Goal: Task Accomplishment & Management: Use online tool/utility

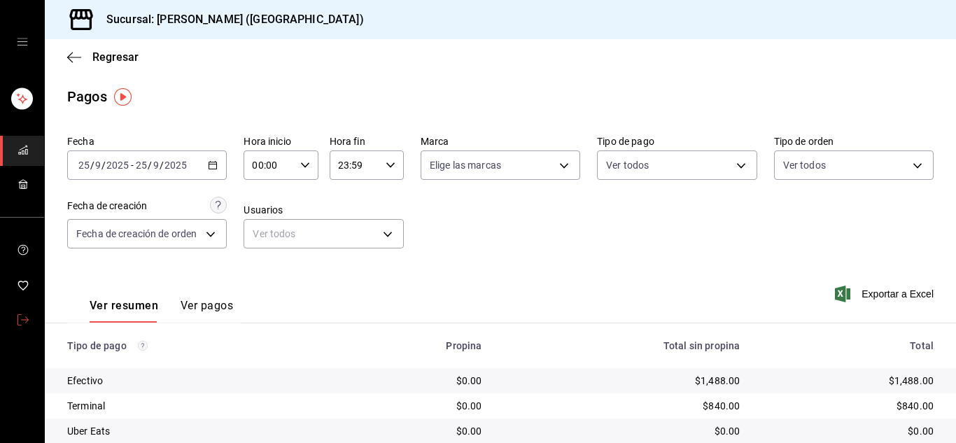
click at [15, 319] on link "mailbox folders" at bounding box center [22, 321] width 44 height 30
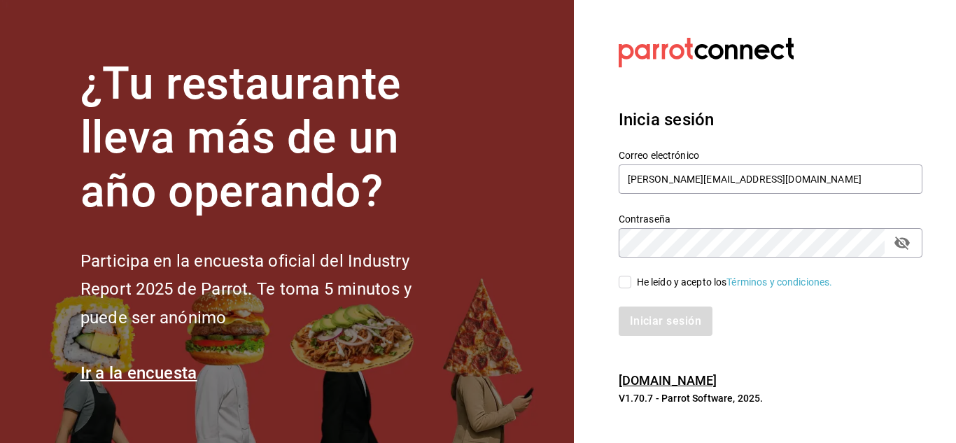
click at [623, 285] on input "He leído y acepto los Términos y condiciones." at bounding box center [625, 282] width 13 height 13
checkbox input "true"
click at [643, 318] on button "Iniciar sesión" at bounding box center [666, 321] width 95 height 29
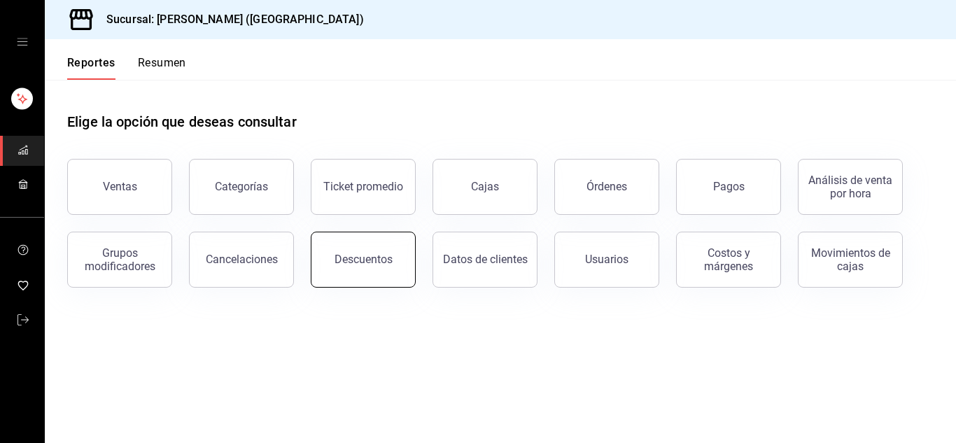
click at [357, 260] on div "Descuentos" at bounding box center [364, 259] width 58 height 13
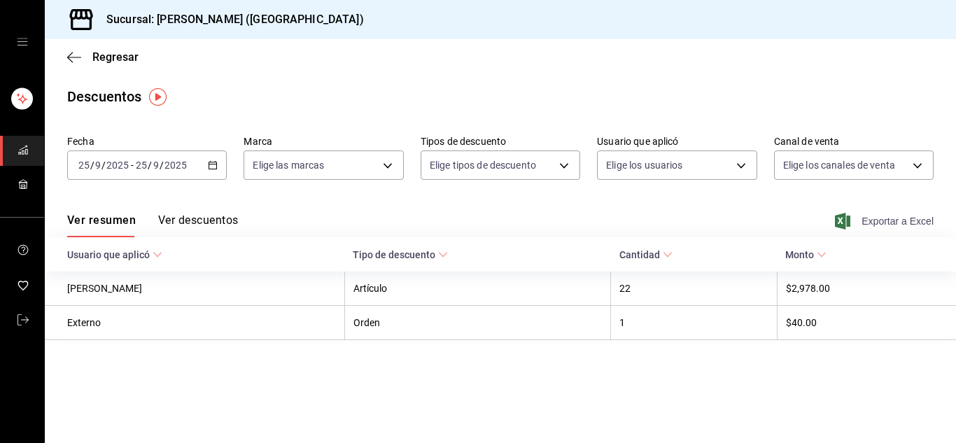
click at [887, 221] on span "Exportar a Excel" at bounding box center [886, 221] width 96 height 17
click at [77, 57] on icon "button" at bounding box center [74, 57] width 14 height 1
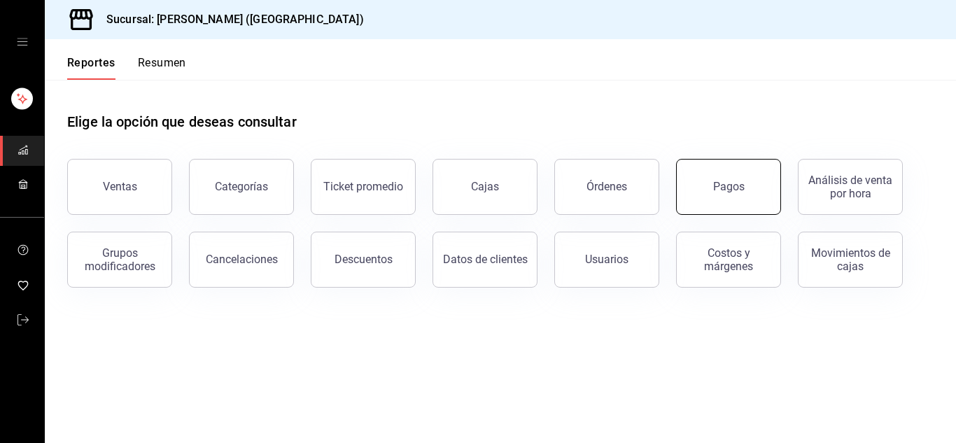
click at [740, 208] on button "Pagos" at bounding box center [728, 187] width 105 height 56
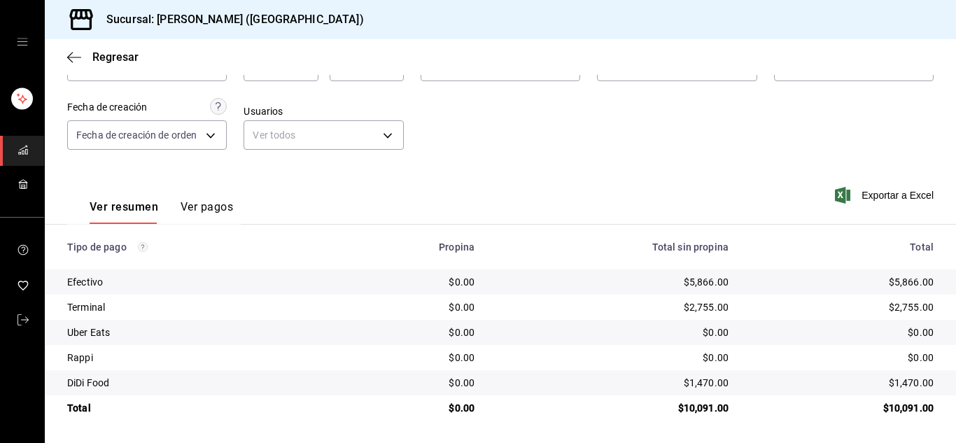
scroll to position [99, 0]
click at [74, 57] on icon "button" at bounding box center [74, 57] width 14 height 1
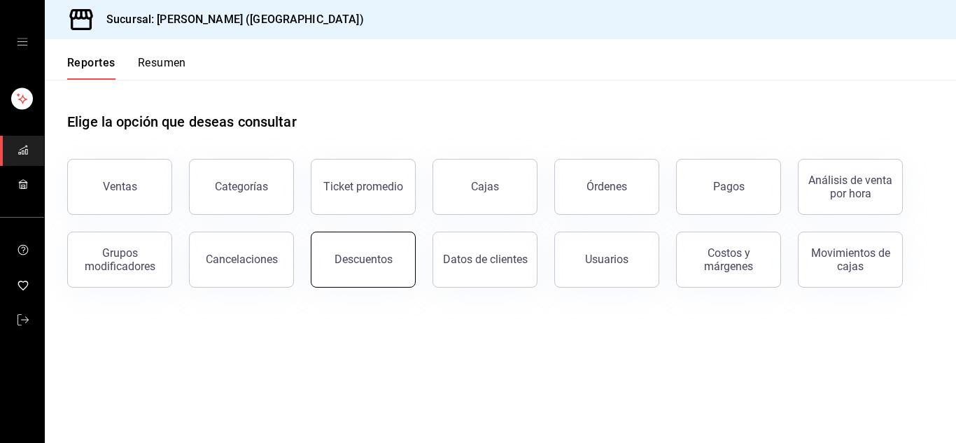
click at [363, 253] on div "Descuentos" at bounding box center [364, 259] width 58 height 13
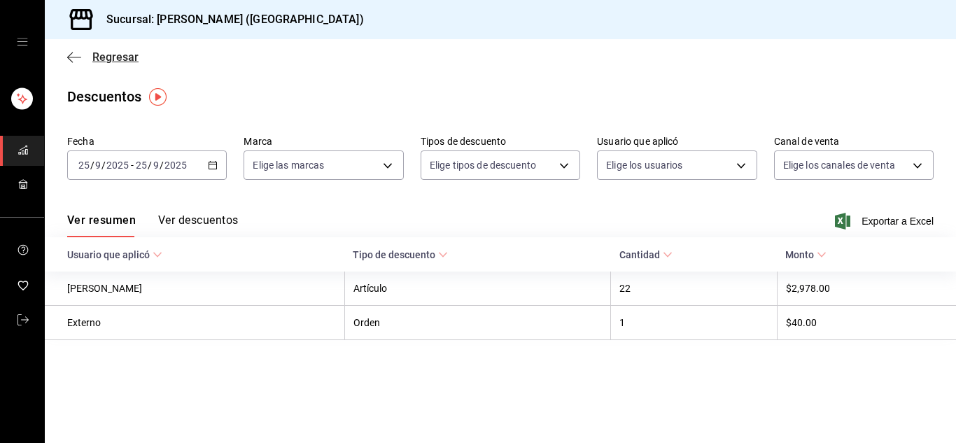
click at [73, 54] on icon "button" at bounding box center [74, 57] width 14 height 13
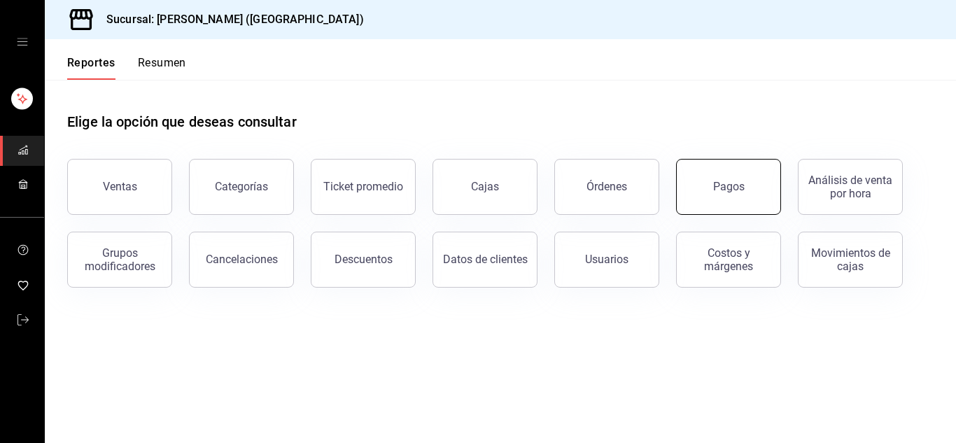
click at [703, 164] on button "Pagos" at bounding box center [728, 187] width 105 height 56
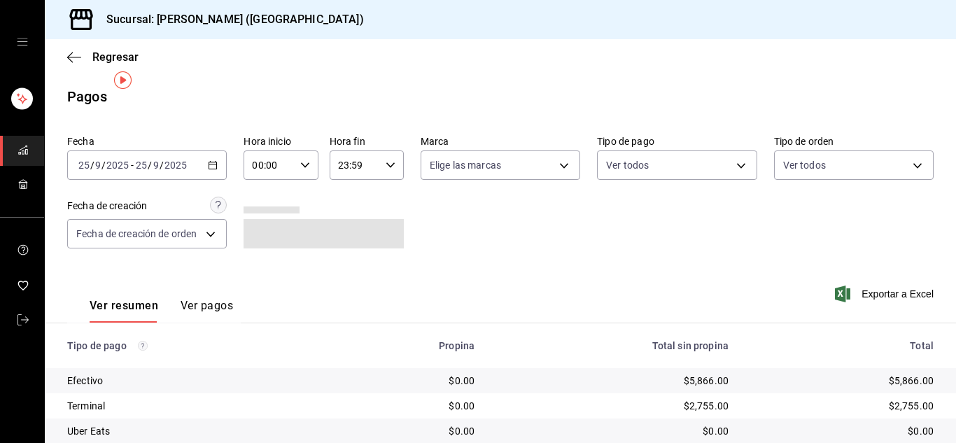
scroll to position [17, 0]
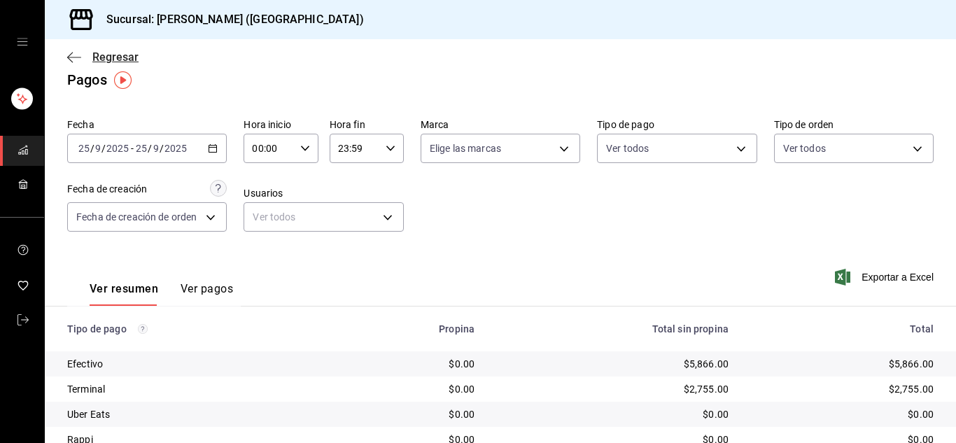
click at [75, 52] on icon "button" at bounding box center [74, 57] width 14 height 13
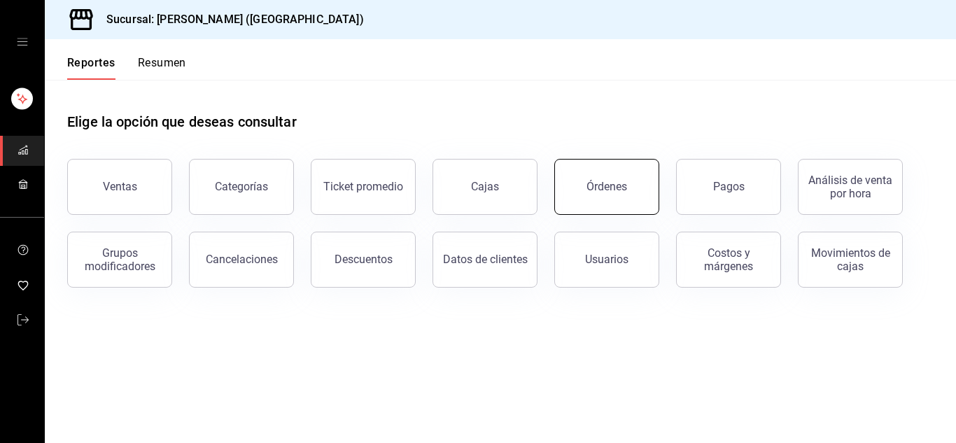
click at [587, 188] on button "Órdenes" at bounding box center [606, 187] width 105 height 56
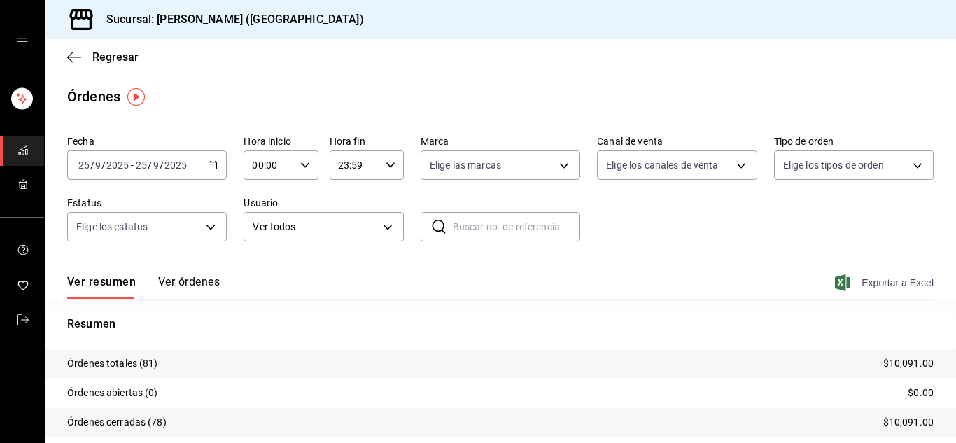
click at [873, 279] on span "Exportar a Excel" at bounding box center [886, 282] width 96 height 17
click at [29, 317] on link "mailbox folders" at bounding box center [22, 321] width 44 height 30
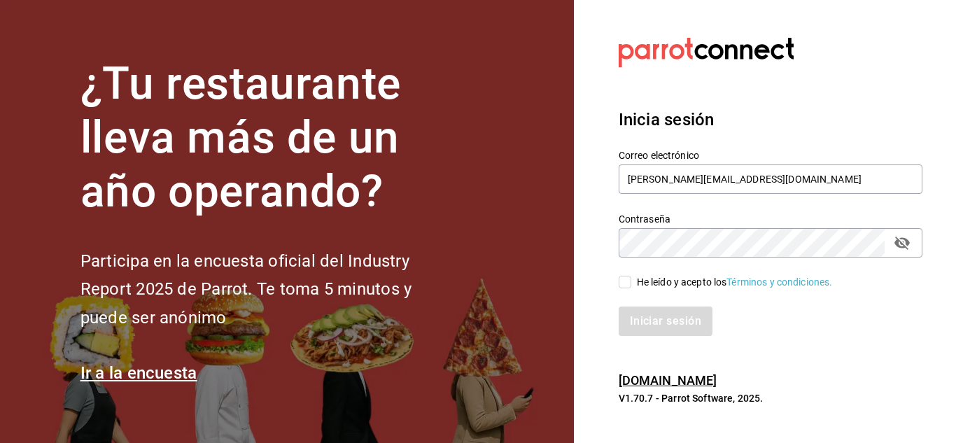
click at [626, 281] on input "He leído y acepto los Términos y condiciones." at bounding box center [625, 282] width 13 height 13
checkbox input "true"
click at [656, 323] on button "Iniciar sesión" at bounding box center [666, 321] width 95 height 29
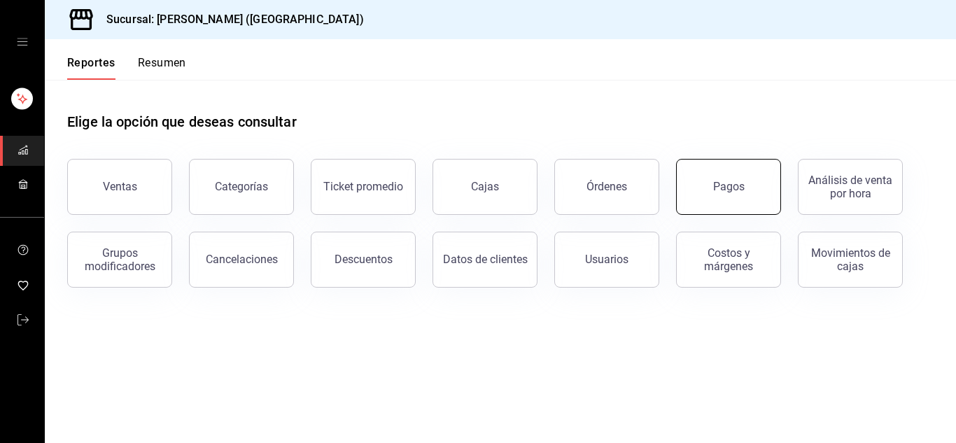
click at [730, 206] on button "Pagos" at bounding box center [728, 187] width 105 height 56
